Goal: Task Accomplishment & Management: Use online tool/utility

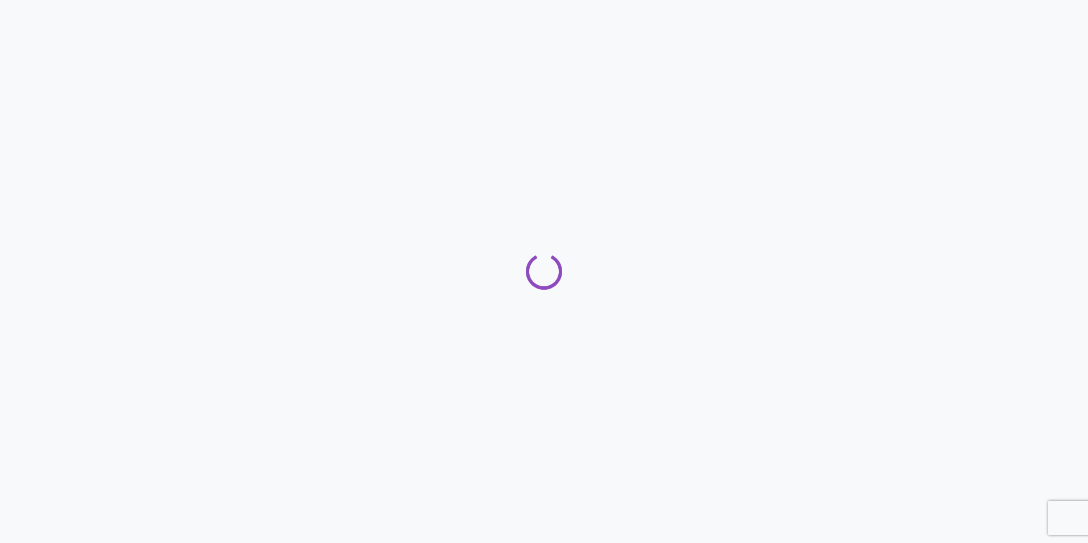
drag, startPoint x: 589, startPoint y: 281, endPoint x: 595, endPoint y: 273, distance: 10.1
click at [589, 281] on div "Loading" at bounding box center [544, 271] width 1088 height 36
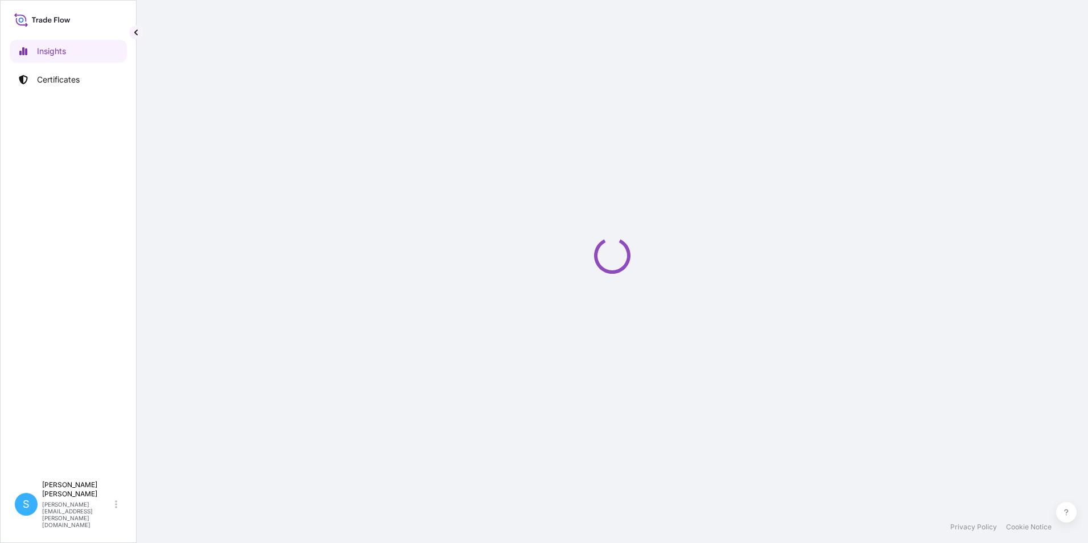
select select "2025"
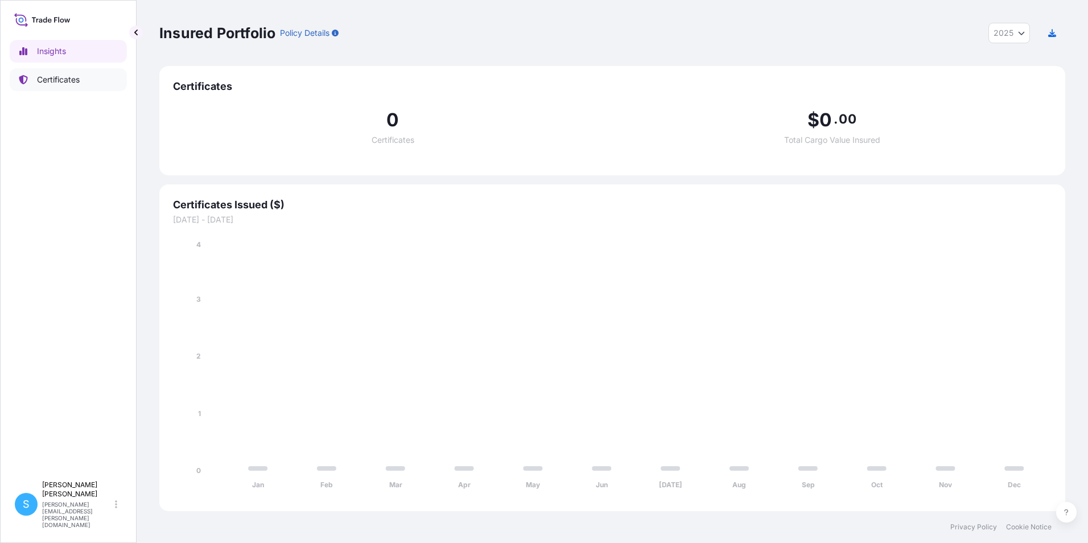
click at [51, 82] on p "Certificates" at bounding box center [58, 79] width 43 height 11
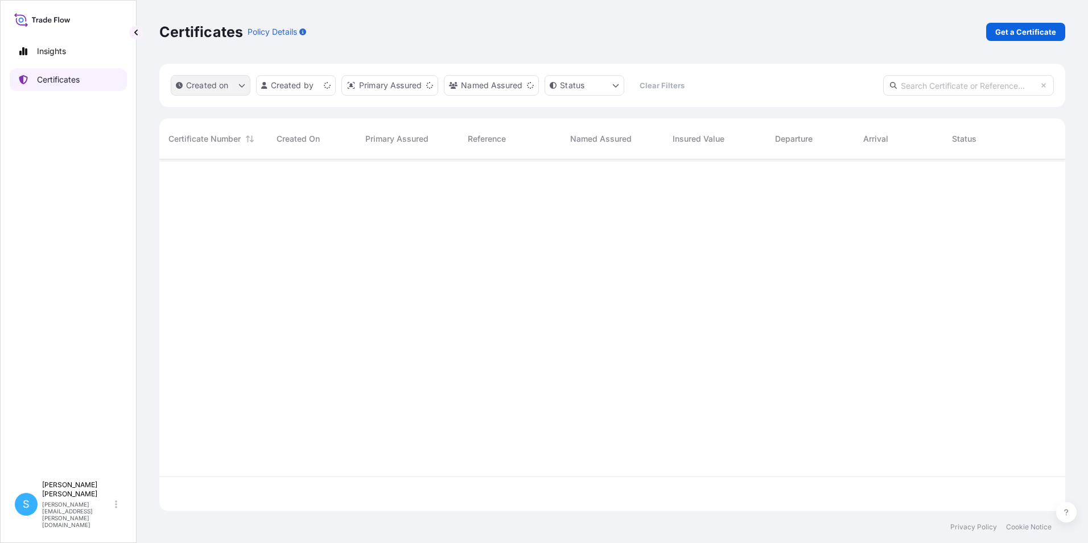
scroll to position [349, 897]
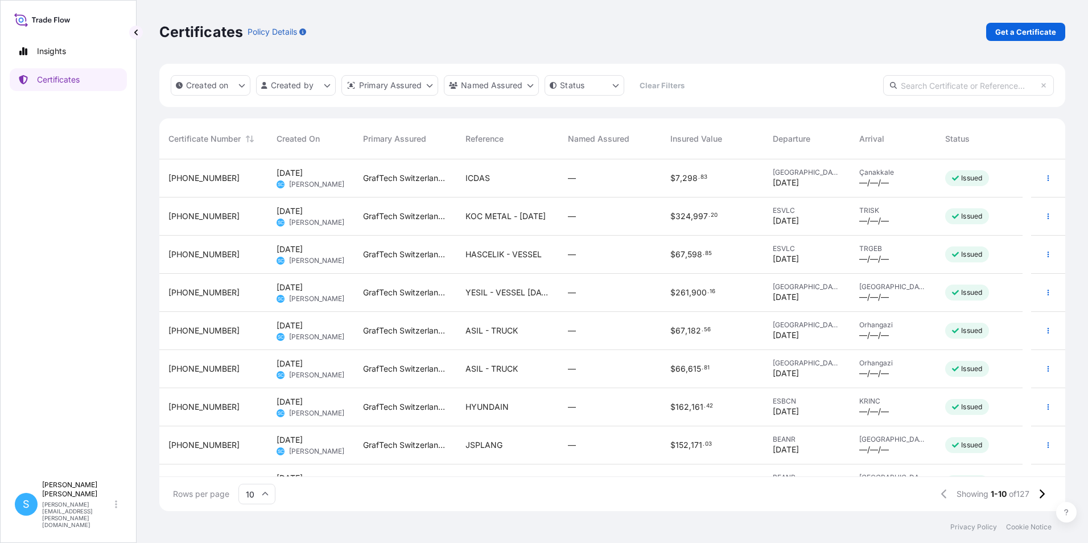
click at [468, 183] on span "ICDAS" at bounding box center [477, 177] width 24 height 11
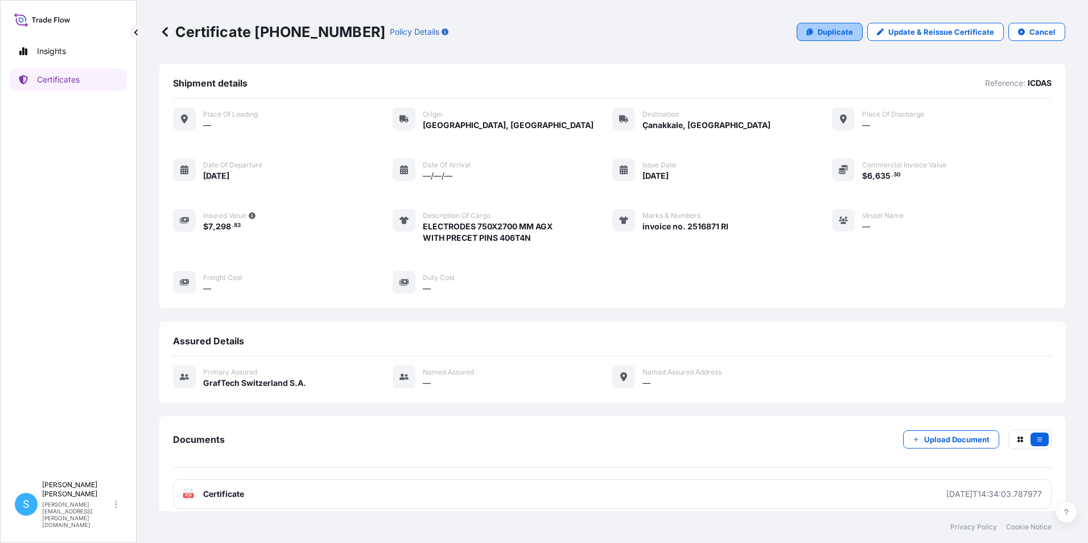
click at [832, 27] on p "Duplicate" at bounding box center [835, 31] width 35 height 11
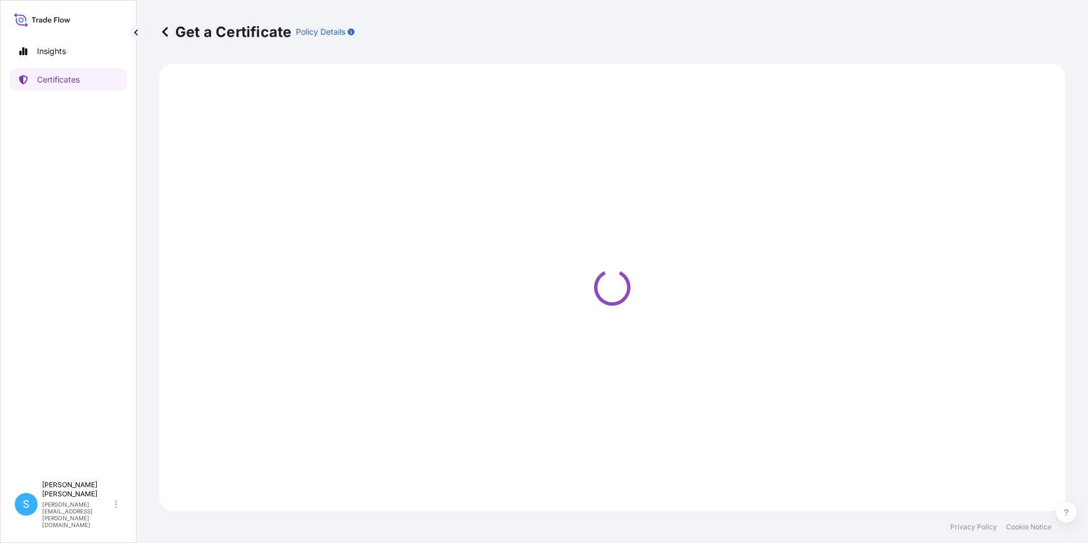
select select "Road"
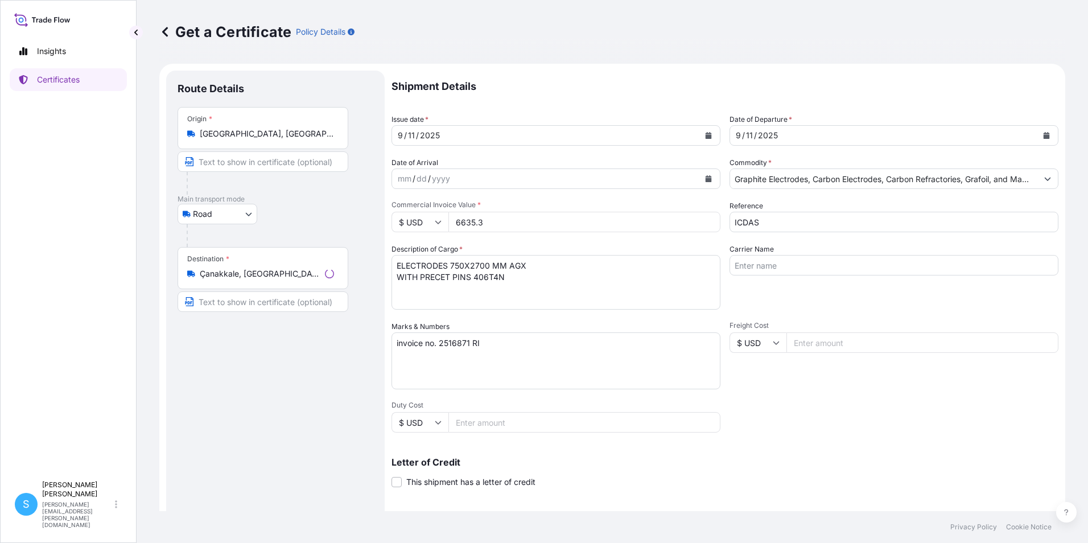
select select "31801"
click at [706, 138] on icon "Calendar" at bounding box center [708, 135] width 6 height 7
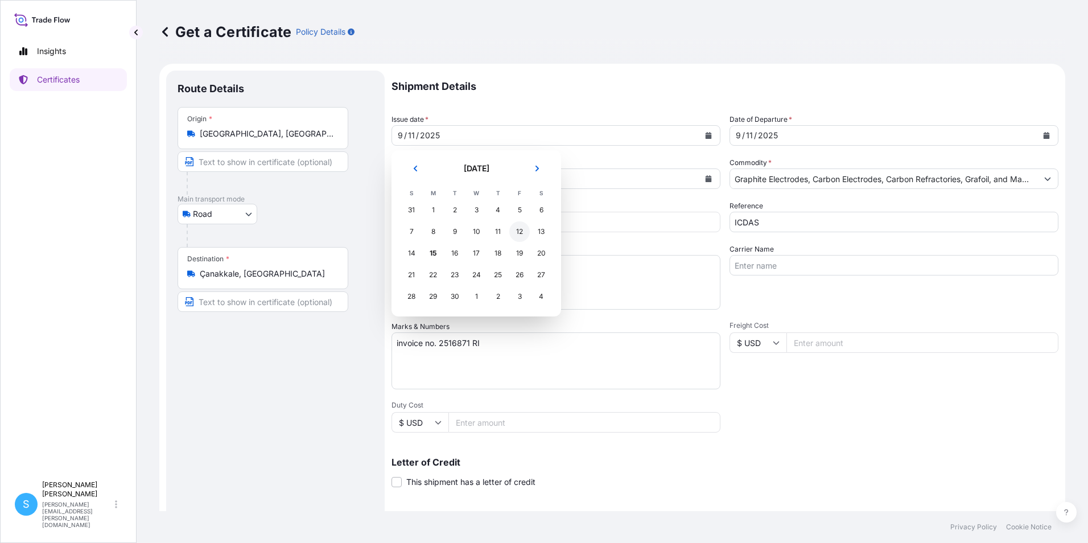
click at [522, 233] on div "12" at bounding box center [519, 231] width 20 height 20
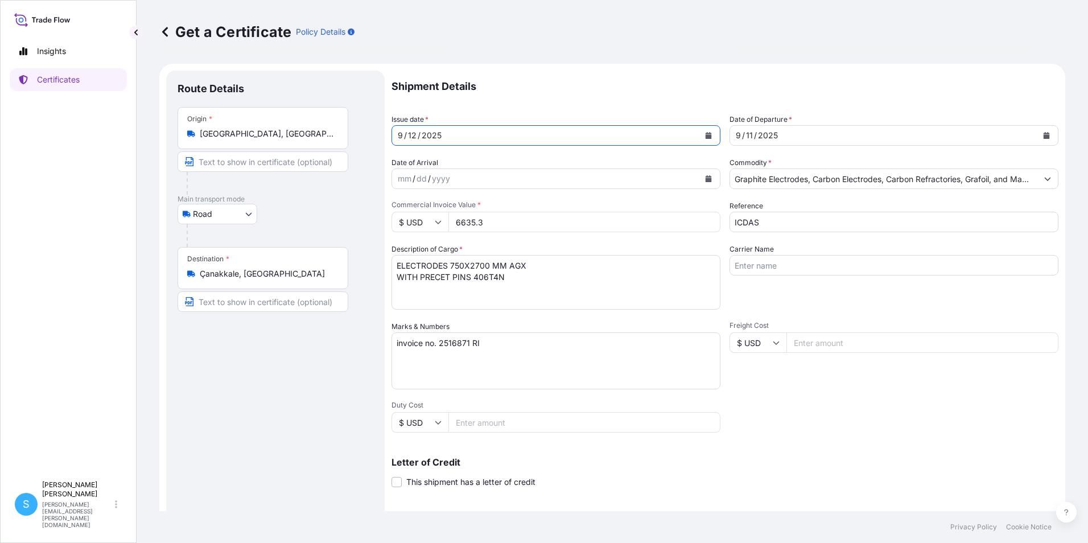
click at [824, 137] on div "9 / 11 / 2025" at bounding box center [883, 135] width 307 height 20
click at [1043, 138] on icon "Calendar" at bounding box center [1046, 135] width 6 height 7
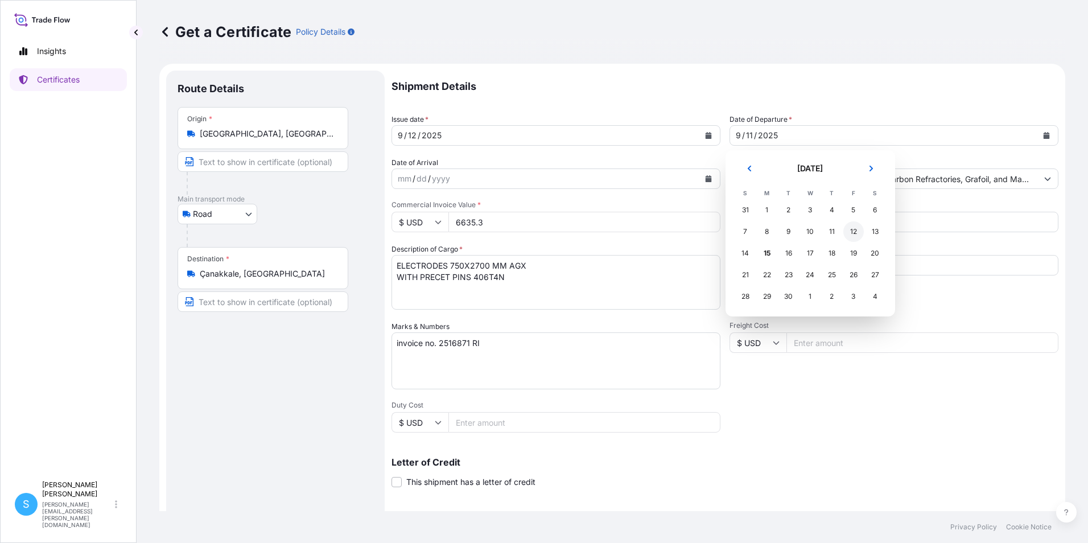
click at [849, 232] on div "12" at bounding box center [853, 231] width 20 height 20
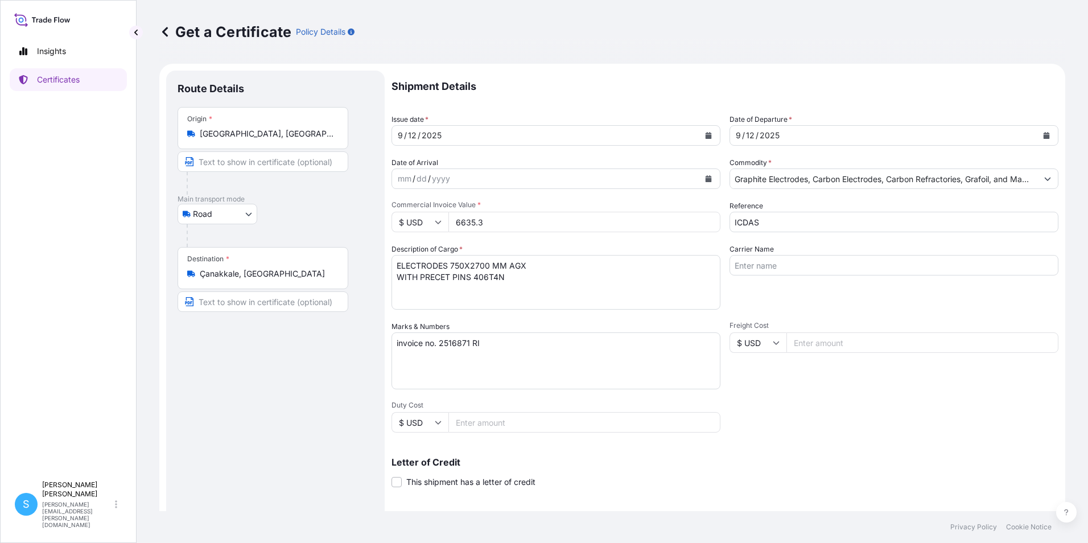
drag, startPoint x: 539, startPoint y: 225, endPoint x: 449, endPoint y: 212, distance: 90.8
click at [451, 221] on input "6635.3" at bounding box center [584, 222] width 272 height 20
type input "66248.15"
click at [473, 340] on textarea "invoice no. 2516871 RI" at bounding box center [555, 360] width 329 height 57
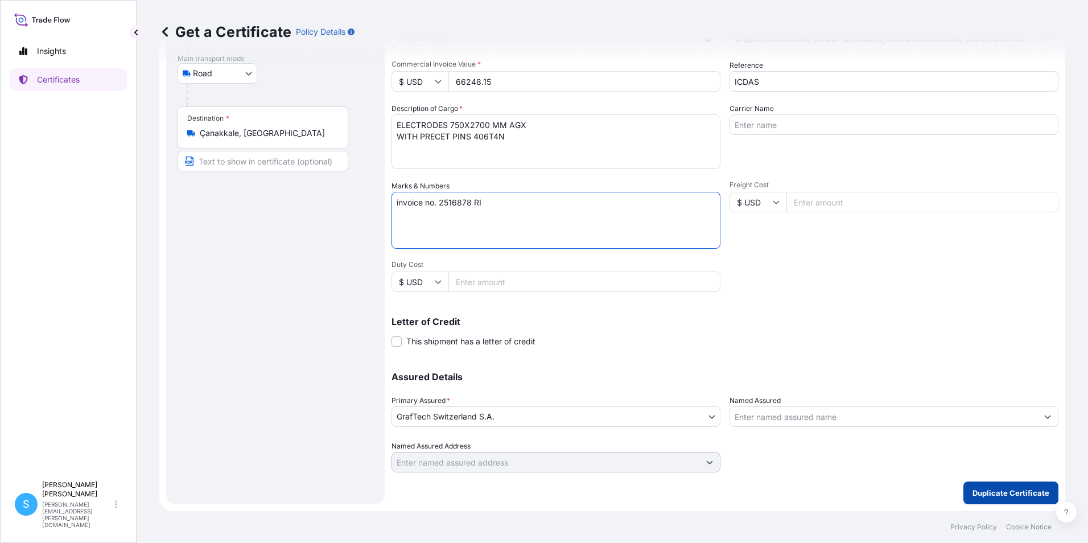
type textarea "invoice no. 2516878 RI"
click at [994, 494] on p "Duplicate Certificate" at bounding box center [1010, 492] width 77 height 11
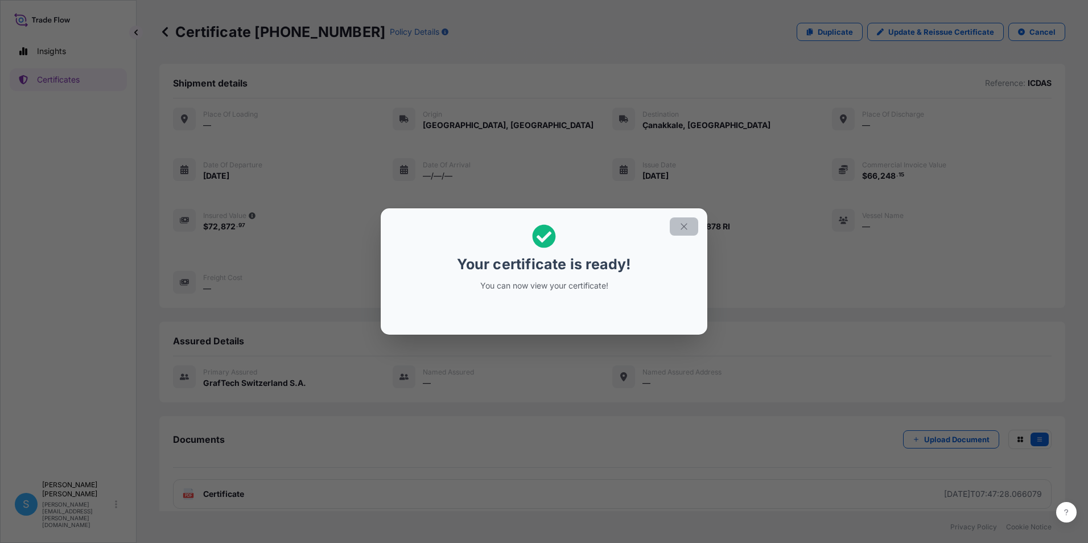
click at [679, 225] on icon "button" at bounding box center [684, 226] width 10 height 10
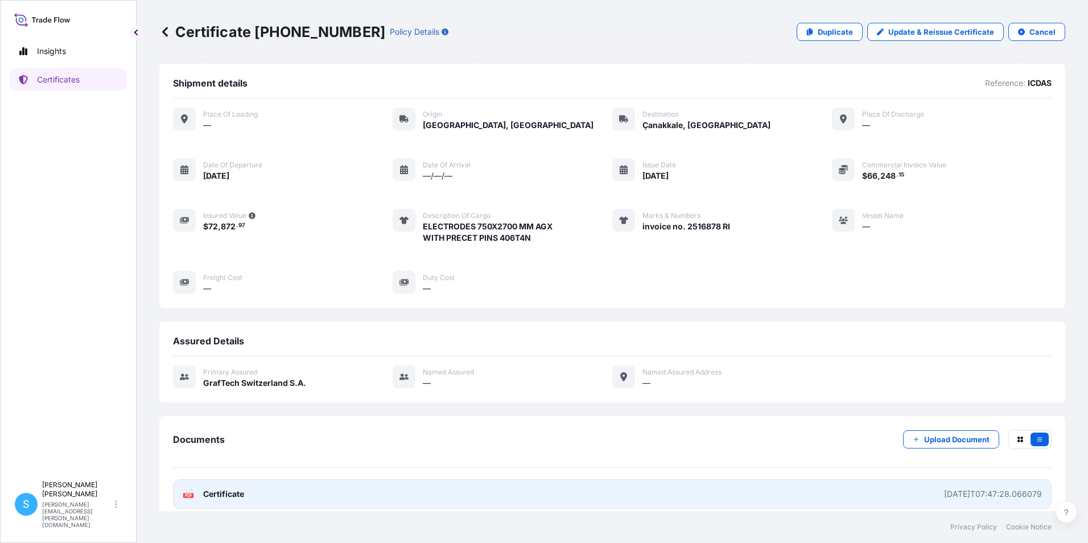
click at [325, 492] on link "PDF Certificate 2025-09-15T07:47:28.066079" at bounding box center [612, 494] width 878 height 30
